Goal: Check status: Check status

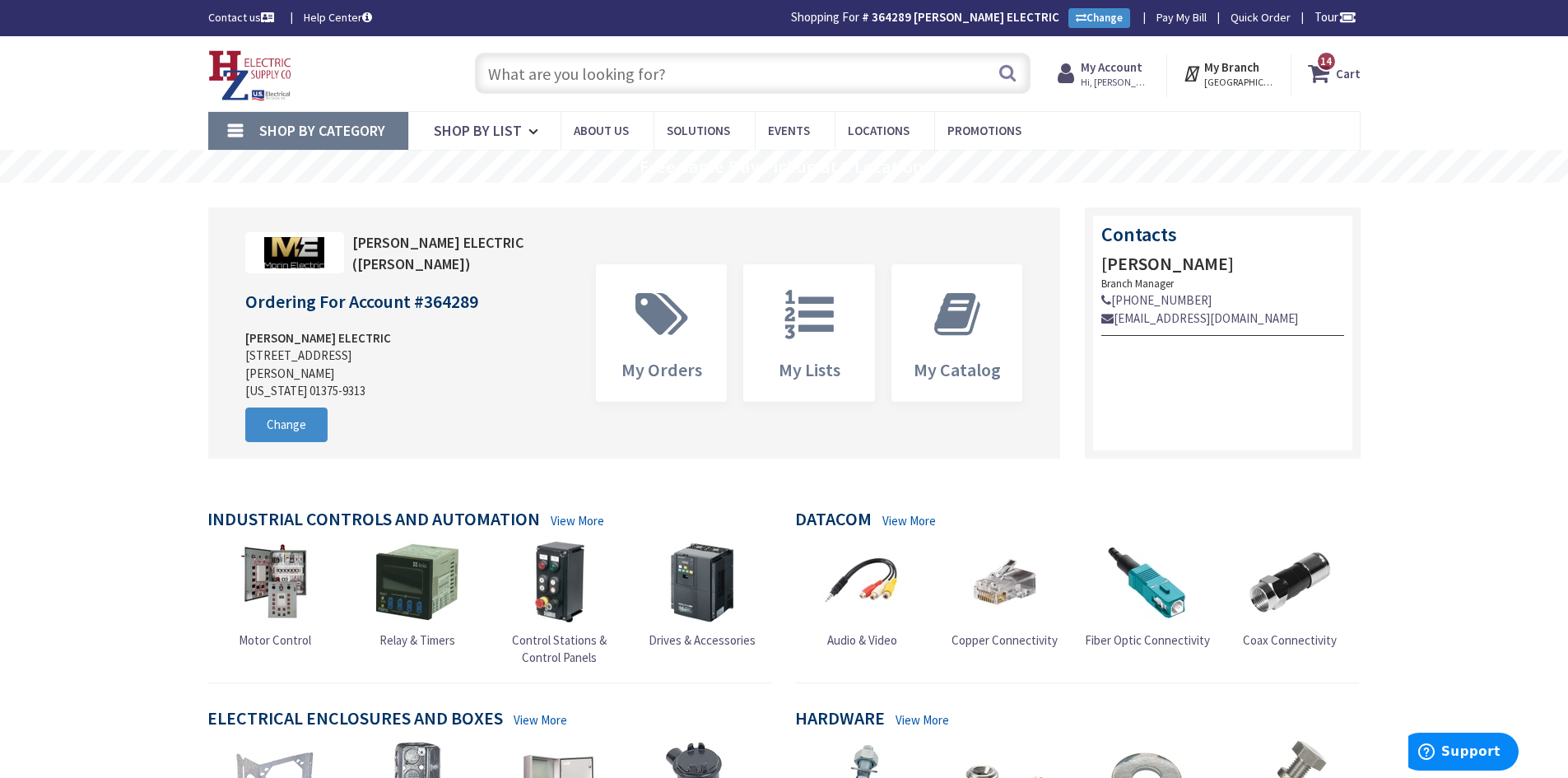
click at [1107, 86] on span "Hi, [PERSON_NAME]" at bounding box center [1115, 82] width 70 height 13
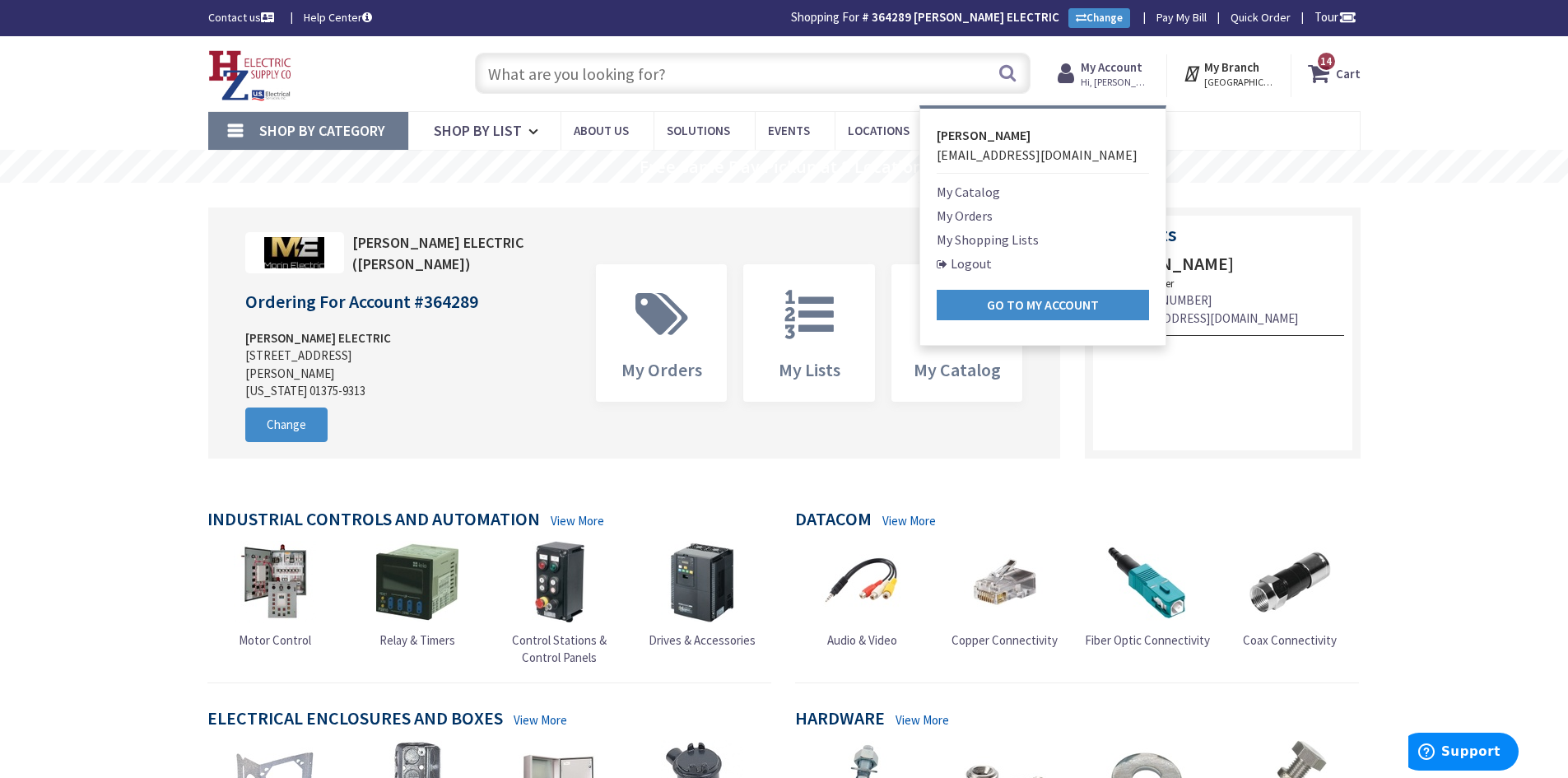
click at [967, 214] on link "My Orders" at bounding box center [964, 215] width 56 height 19
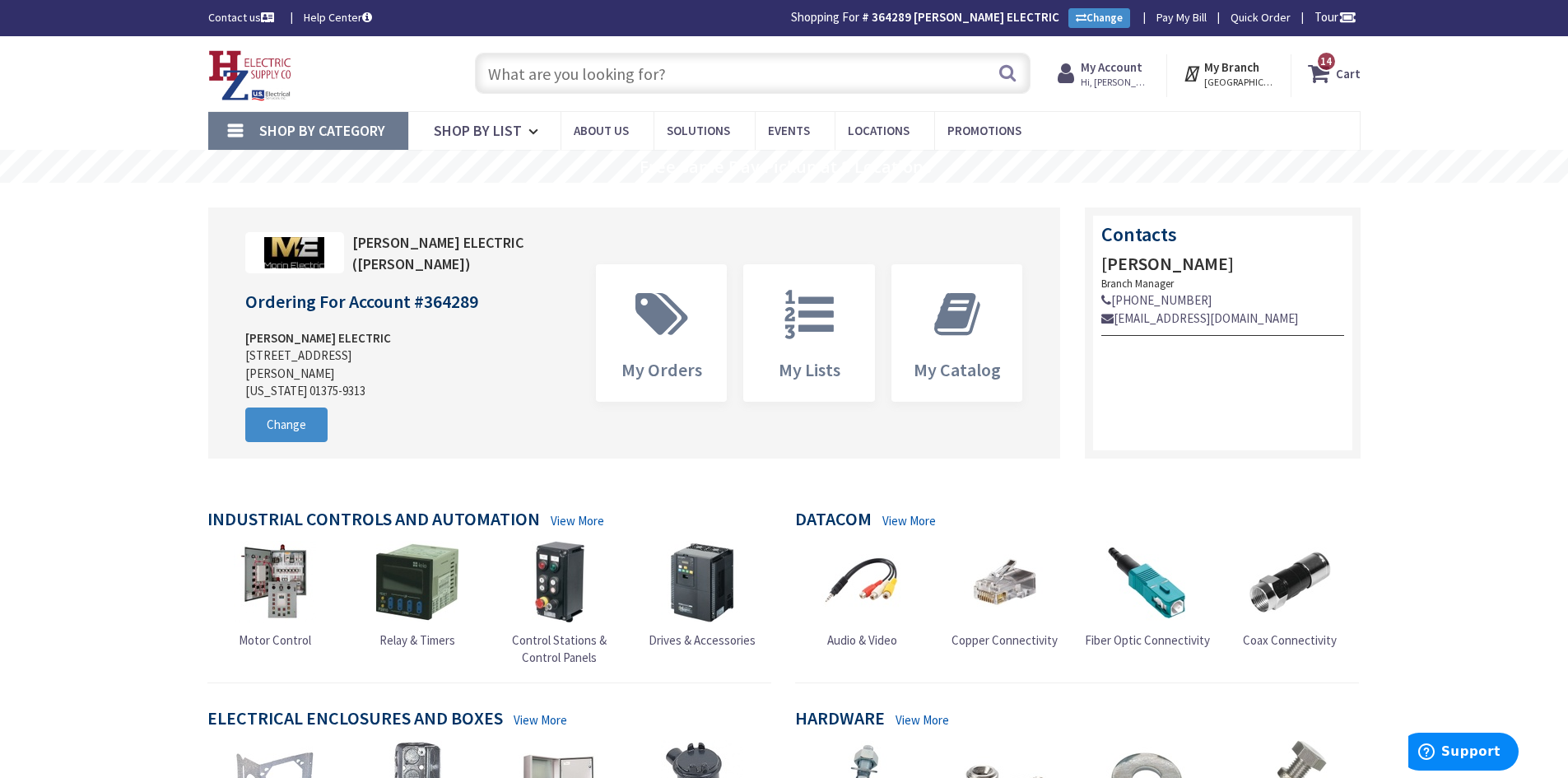
click at [1125, 77] on span "Hi, [PERSON_NAME]" at bounding box center [1115, 82] width 70 height 13
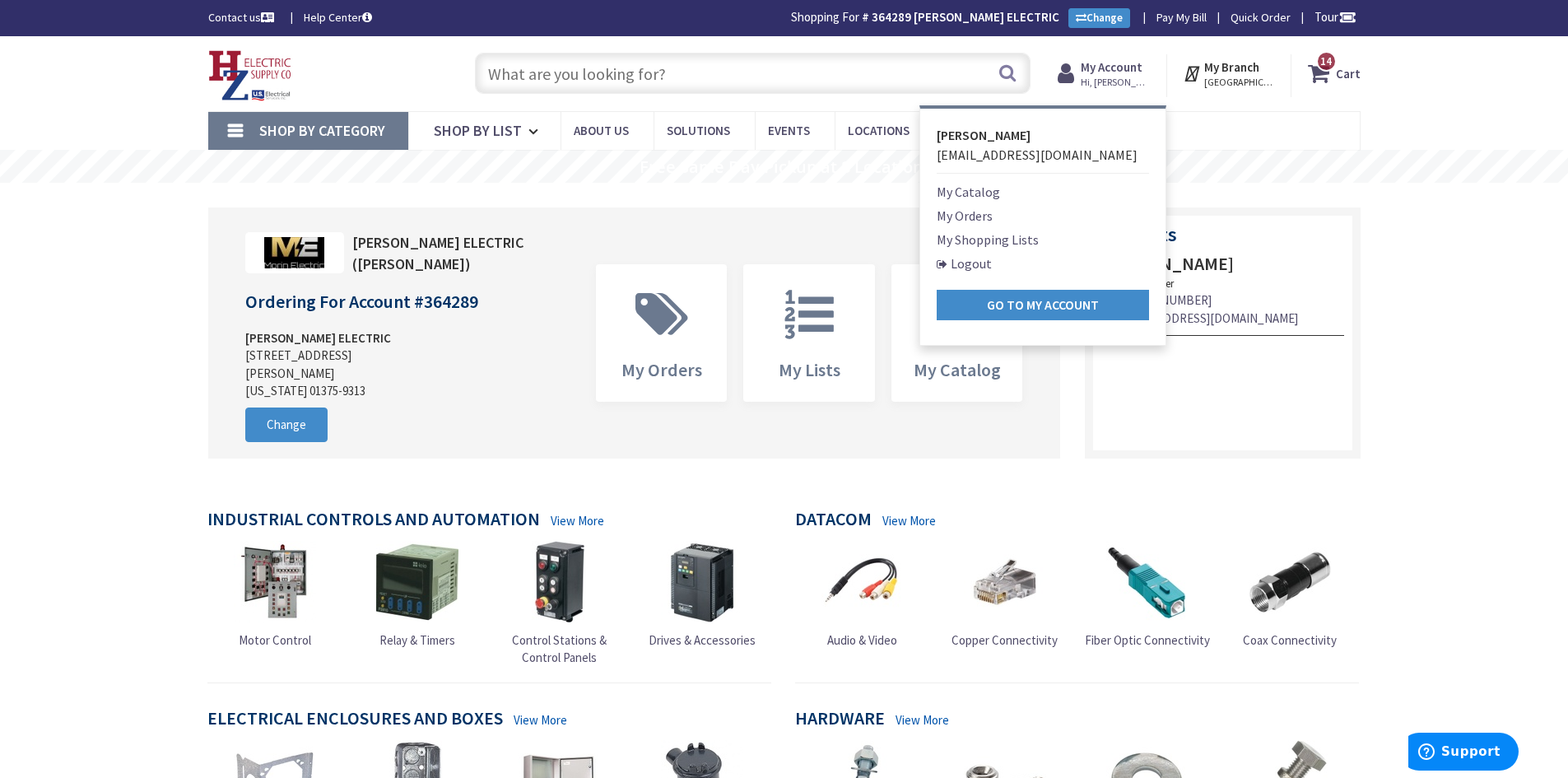
click at [959, 219] on link "My Orders" at bounding box center [964, 215] width 56 height 19
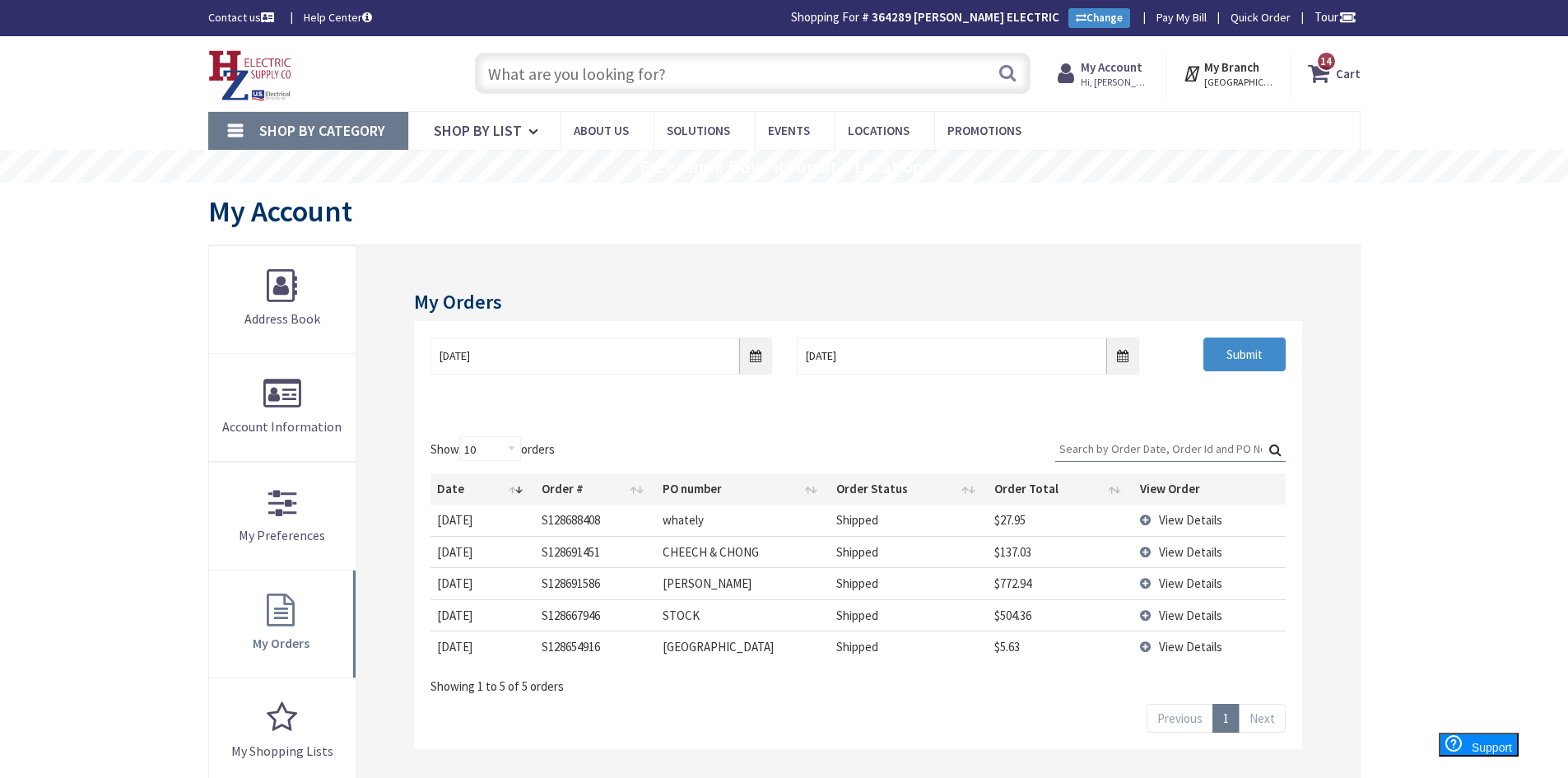
click at [1174, 585] on span "View Details" at bounding box center [1190, 583] width 64 height 16
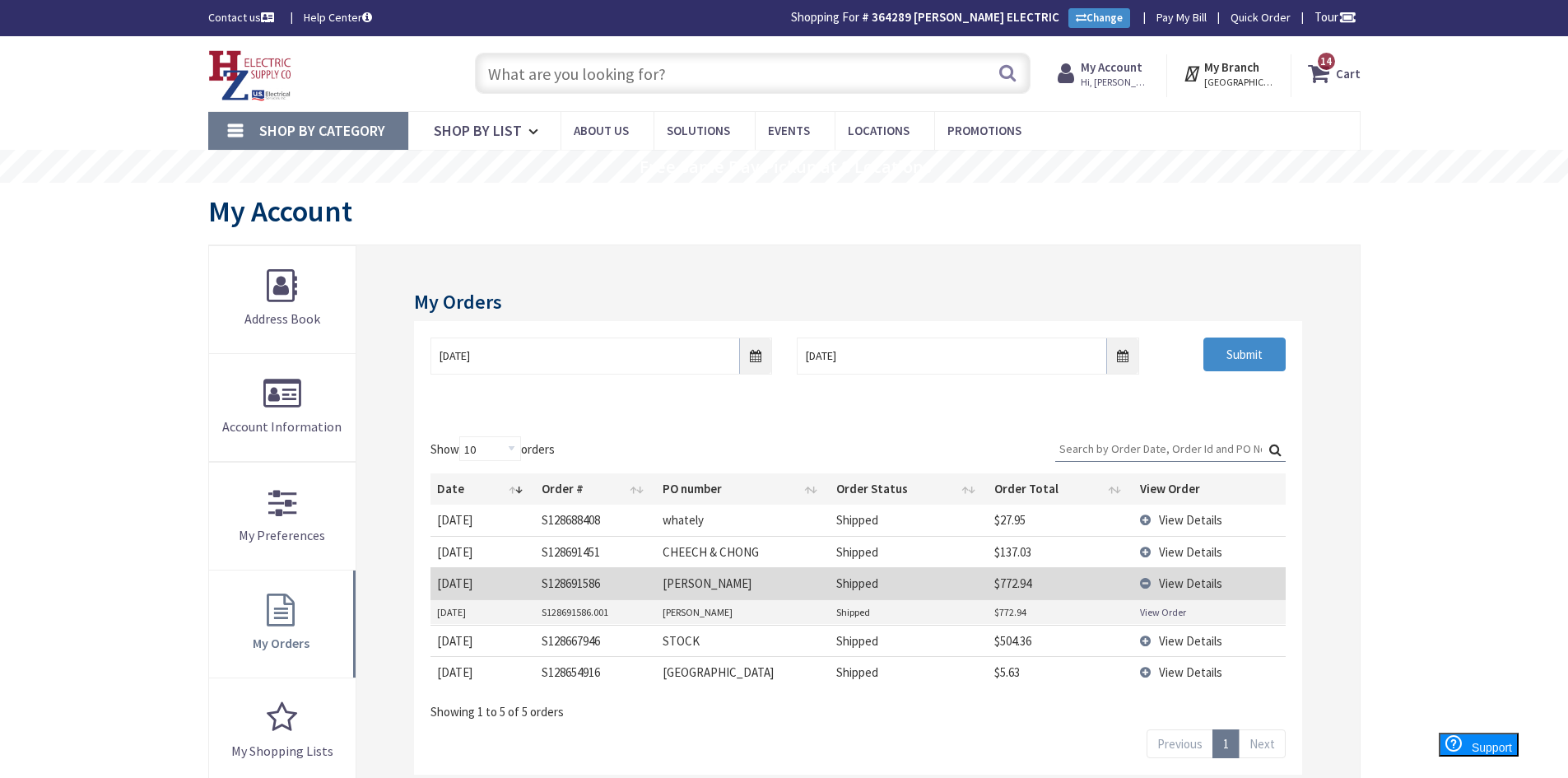
click at [1178, 609] on link "View Order" at bounding box center [1162, 611] width 46 height 14
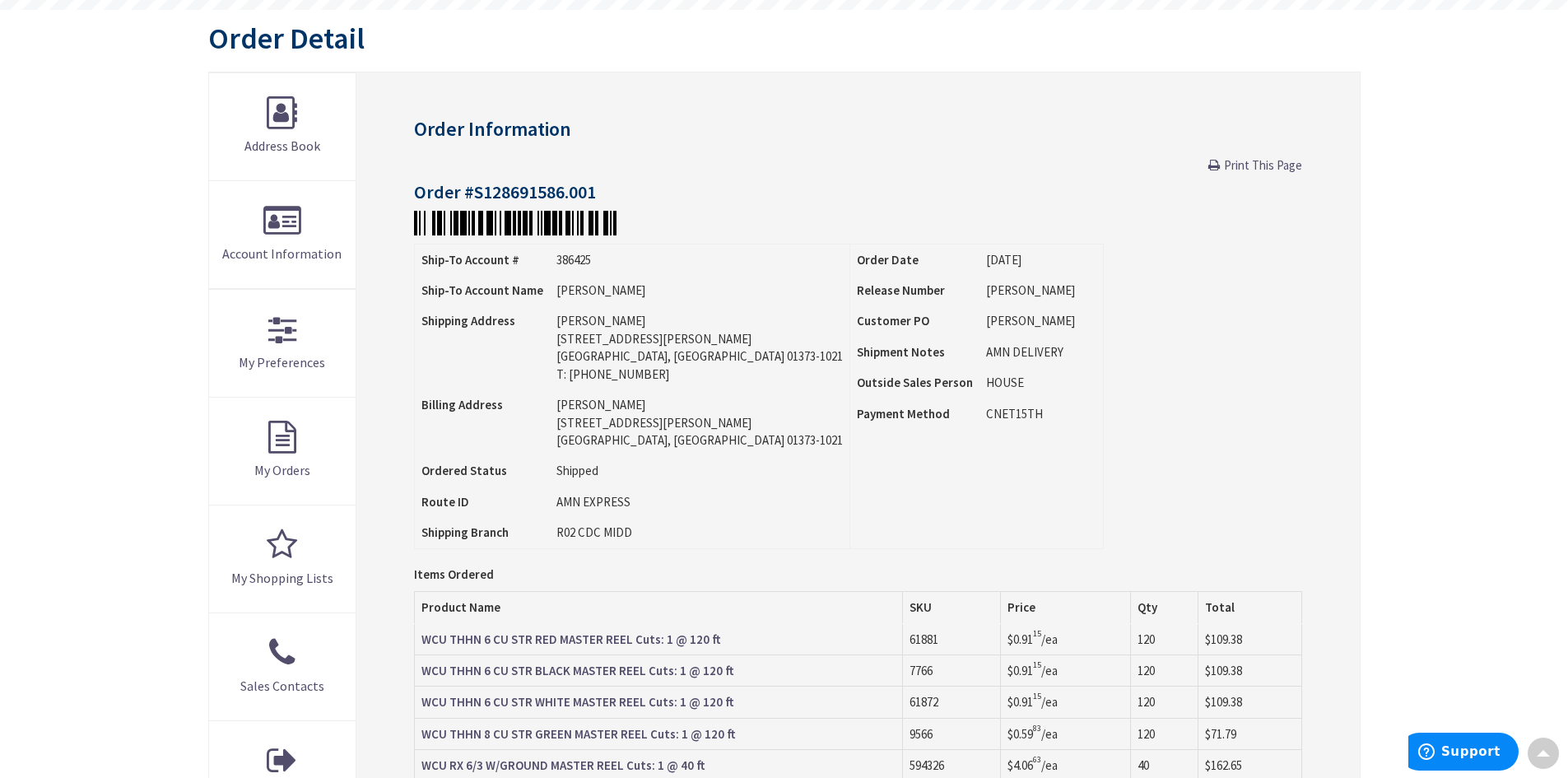
scroll to position [165, 0]
